Goal: Task Accomplishment & Management: Manage account settings

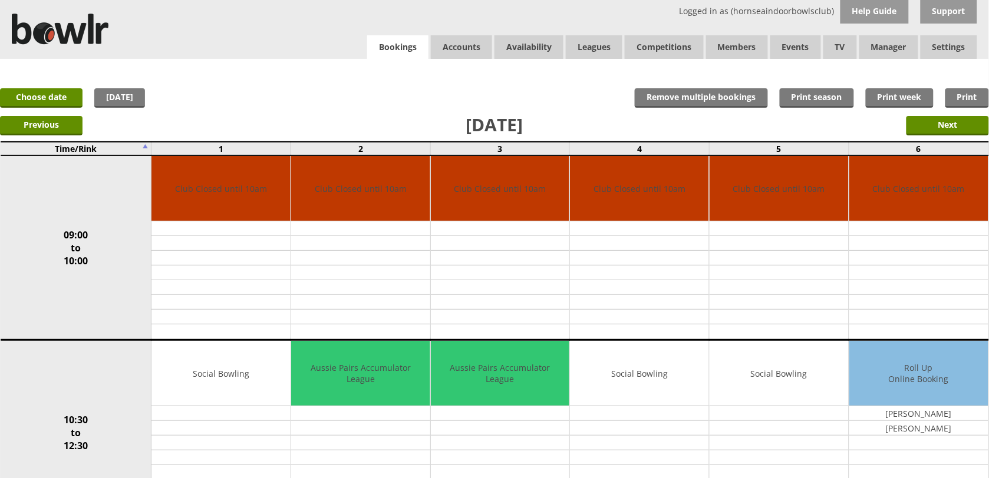
click at [401, 35] on link "Bookings" at bounding box center [397, 47] width 61 height 24
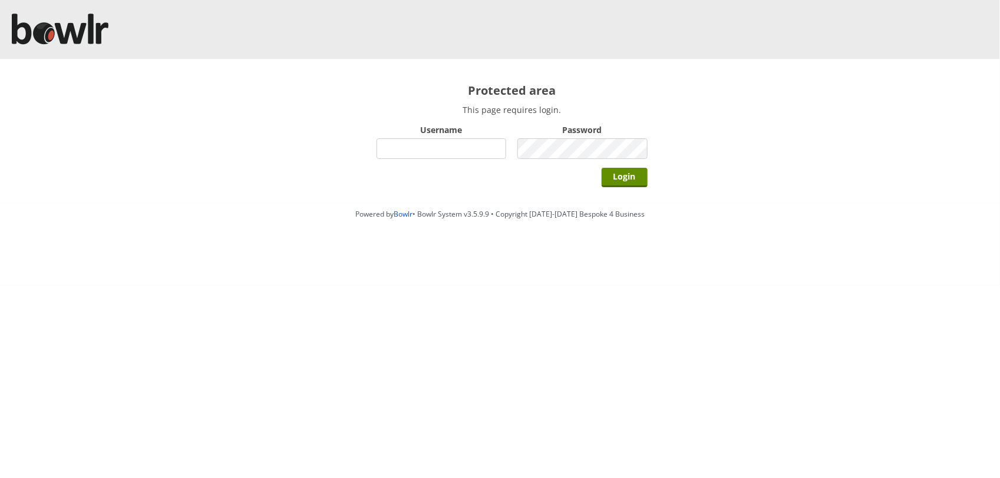
drag, startPoint x: 414, startPoint y: 147, endPoint x: 416, endPoint y: 154, distance: 6.7
click at [414, 147] on input "Username" at bounding box center [442, 148] width 130 height 21
type input "hornseaindoorbowlsclub"
click at [602, 168] on input "Login" at bounding box center [625, 177] width 46 height 19
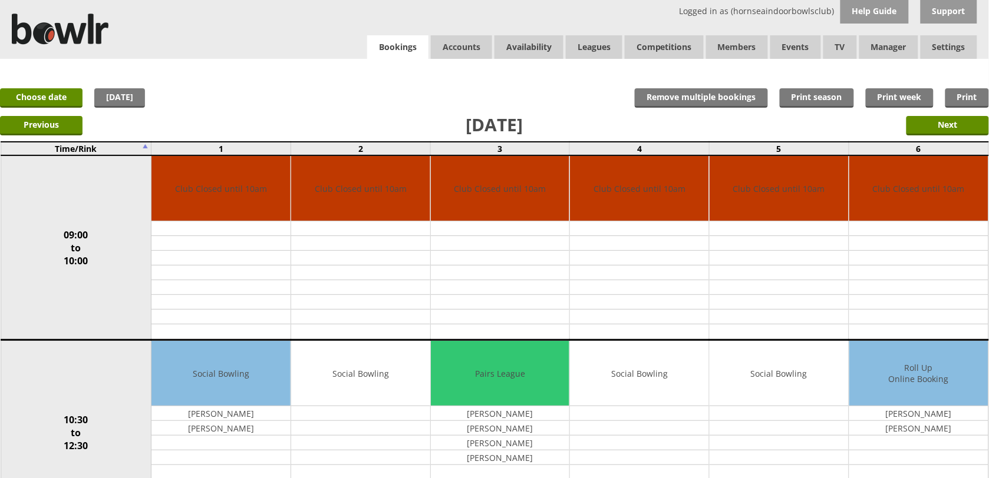
click at [417, 58] on link "Bookings" at bounding box center [397, 47] width 61 height 24
click at [412, 46] on link "Bookings" at bounding box center [397, 47] width 61 height 24
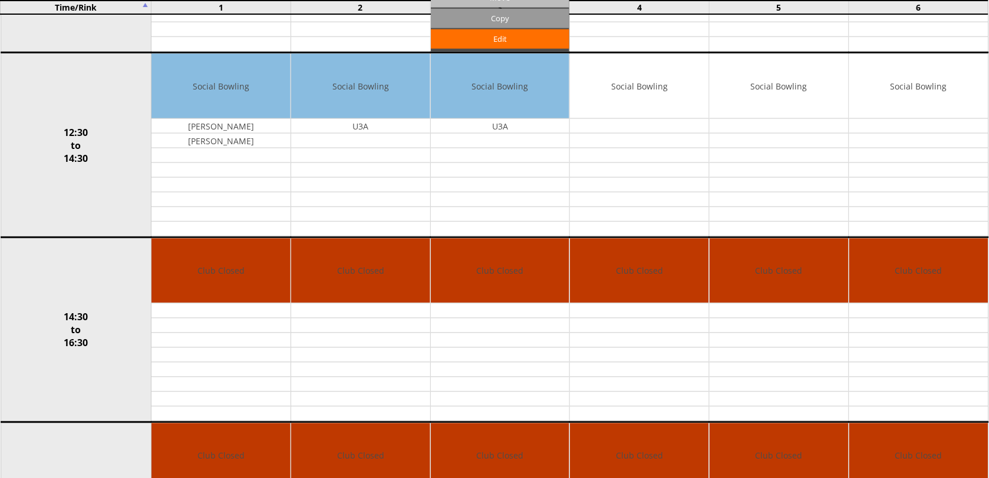
scroll to position [442, 0]
